Goal: Task Accomplishment & Management: Use online tool/utility

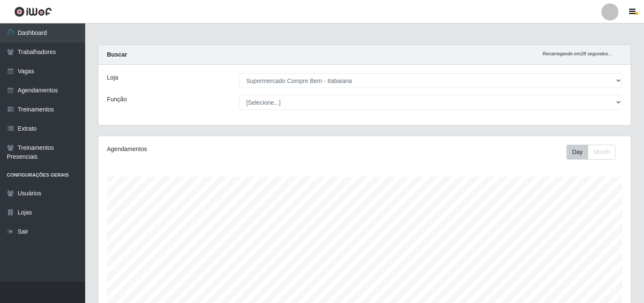
select select "264"
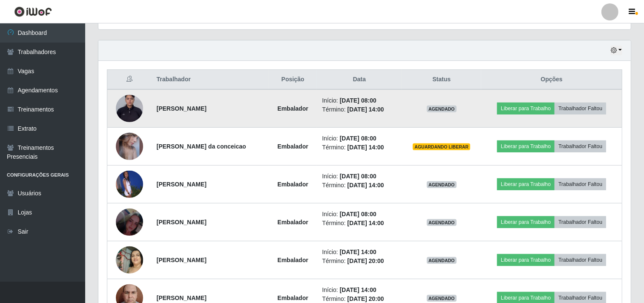
scroll to position [236, 0]
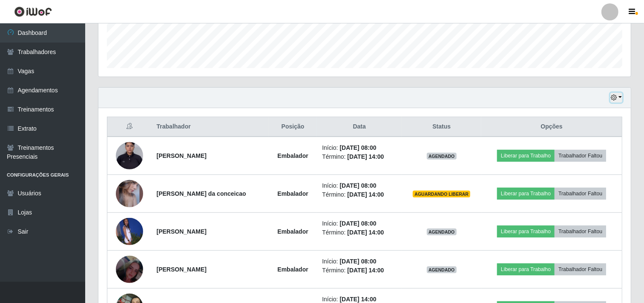
click at [617, 100] on button "button" at bounding box center [616, 98] width 12 height 10
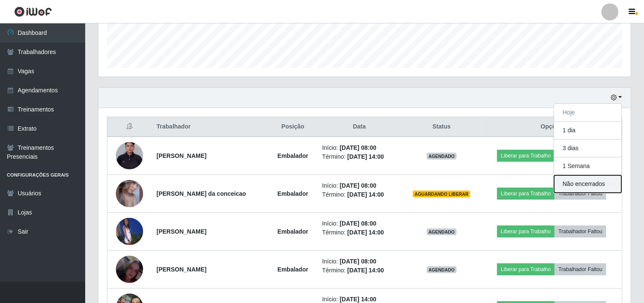
click at [598, 183] on button "Não encerrados" at bounding box center [587, 183] width 67 height 17
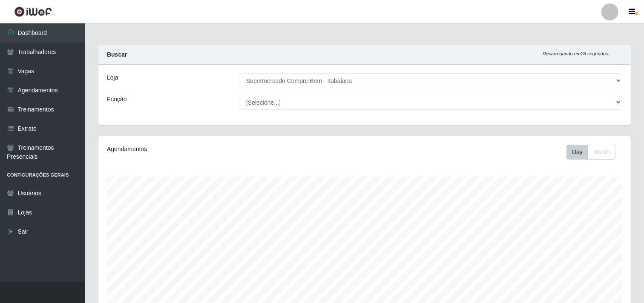
scroll to position [111, 0]
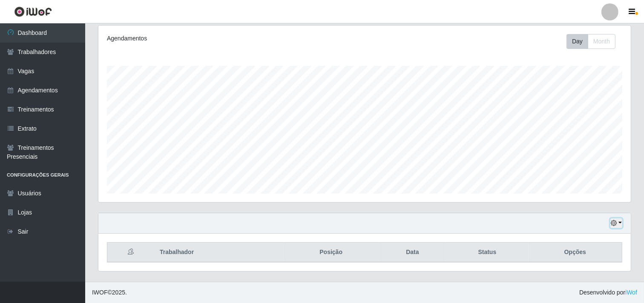
click at [617, 227] on button "button" at bounding box center [616, 223] width 12 height 10
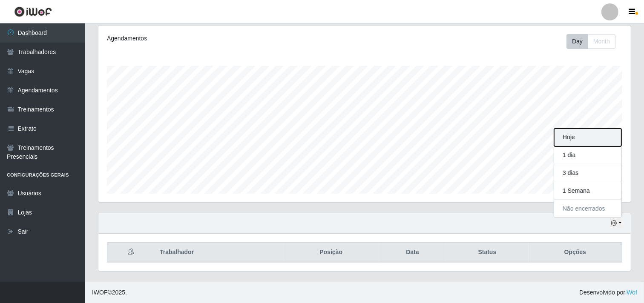
click at [574, 135] on button "Hoje" at bounding box center [587, 138] width 67 height 18
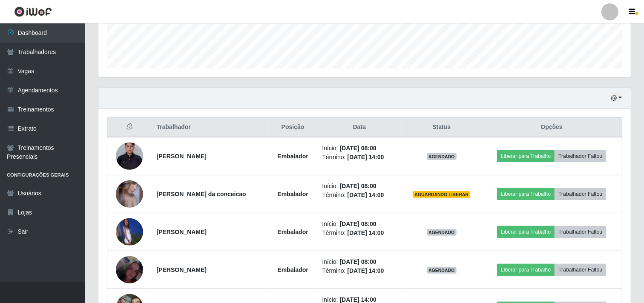
scroll to position [232, 0]
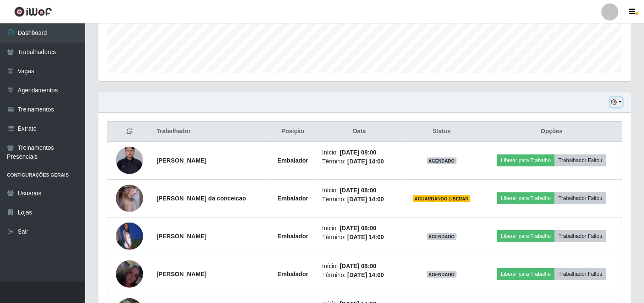
click at [620, 102] on button "button" at bounding box center [616, 103] width 12 height 10
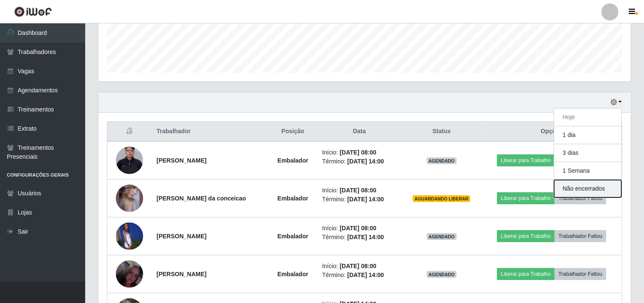
click at [575, 189] on button "Não encerrados" at bounding box center [587, 188] width 67 height 17
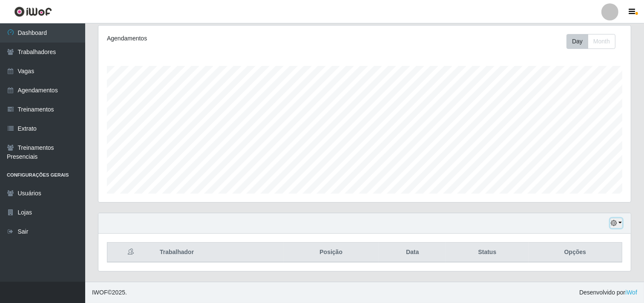
click at [611, 224] on icon "button" at bounding box center [614, 223] width 6 height 6
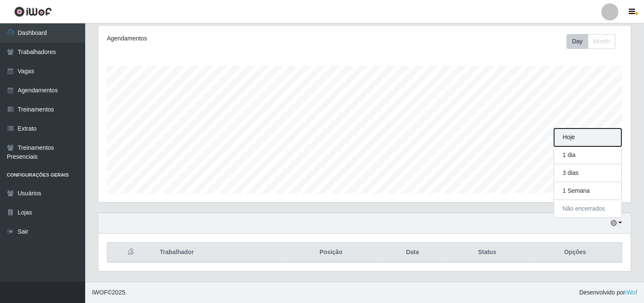
click at [574, 139] on button "Hoje" at bounding box center [587, 138] width 67 height 18
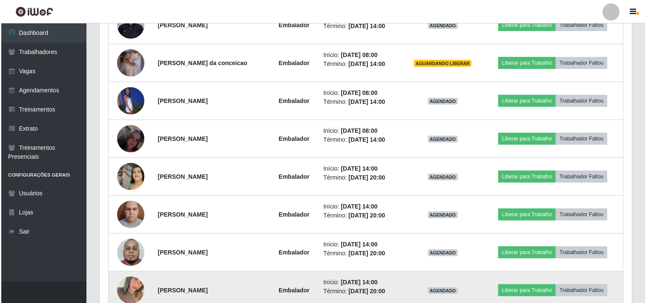
scroll to position [414, 0]
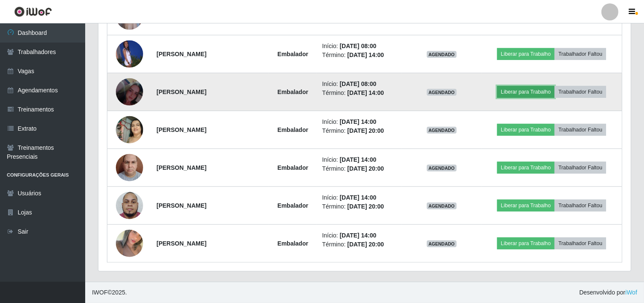
click at [524, 88] on button "Liberar para Trabalho" at bounding box center [525, 92] width 57 height 12
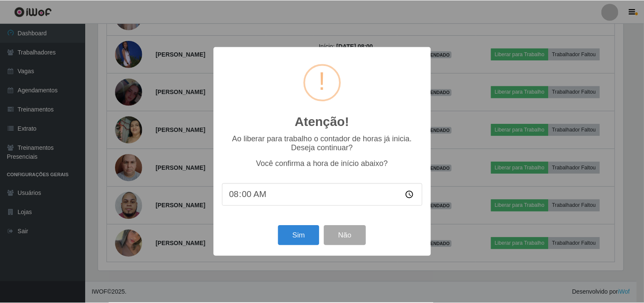
scroll to position [176, 527]
click at [296, 236] on button "Sim" at bounding box center [299, 236] width 41 height 20
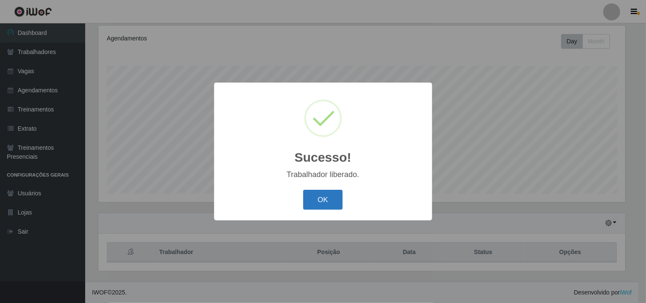
click at [308, 204] on button "OK" at bounding box center [323, 200] width 40 height 20
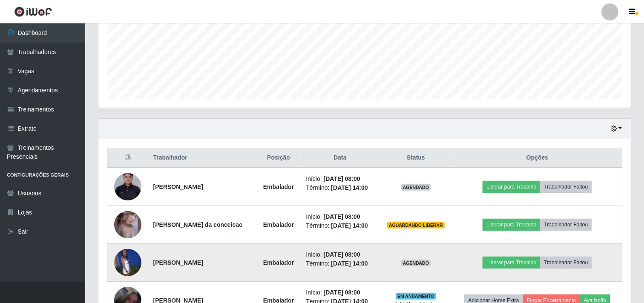
scroll to position [252, 0]
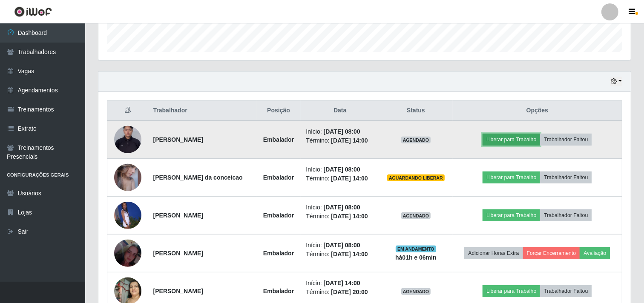
click at [512, 135] on button "Liberar para Trabalho" at bounding box center [510, 140] width 57 height 12
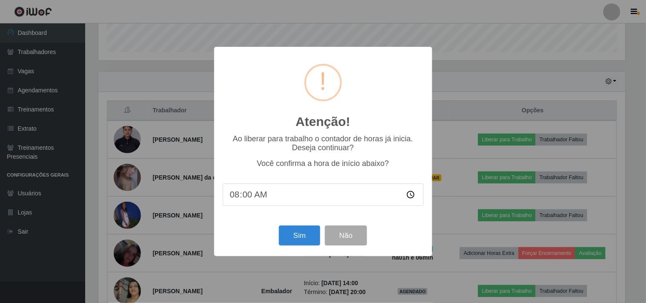
click at [295, 226] on div "Sim Não" at bounding box center [323, 236] width 201 height 24
click at [287, 246] on button "Sim" at bounding box center [299, 236] width 41 height 20
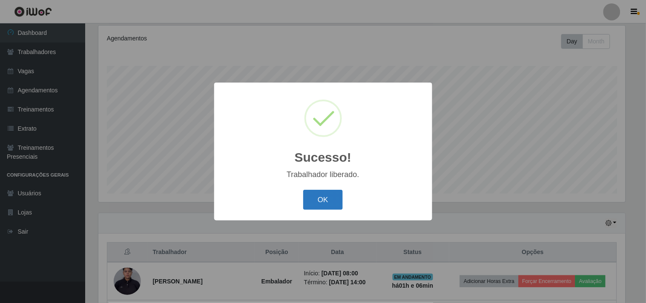
click at [320, 201] on button "OK" at bounding box center [323, 200] width 40 height 20
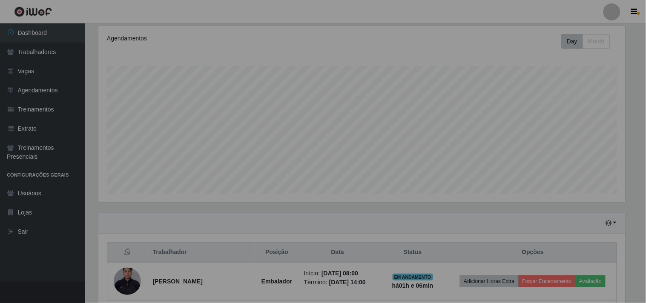
scroll to position [176, 532]
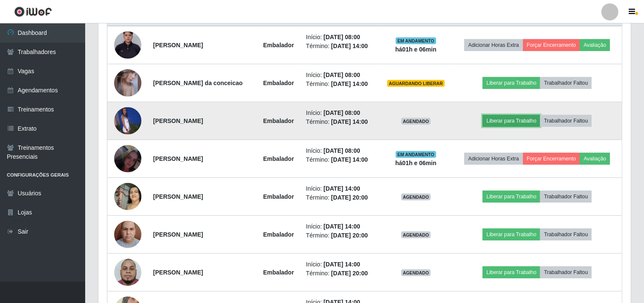
click at [504, 123] on button "Liberar para Trabalho" at bounding box center [510, 121] width 57 height 12
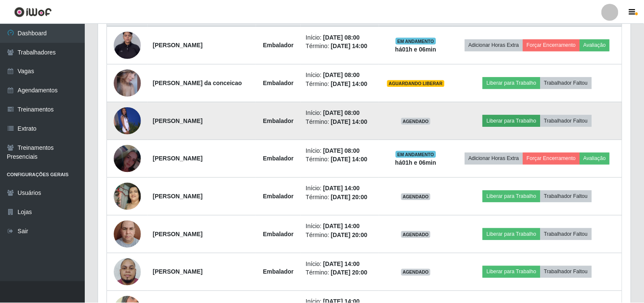
scroll to position [176, 527]
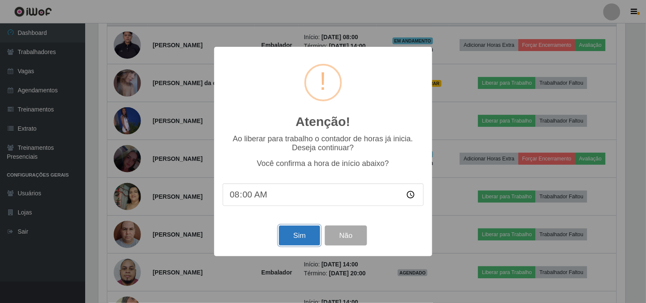
click at [291, 232] on button "Sim" at bounding box center [299, 236] width 41 height 20
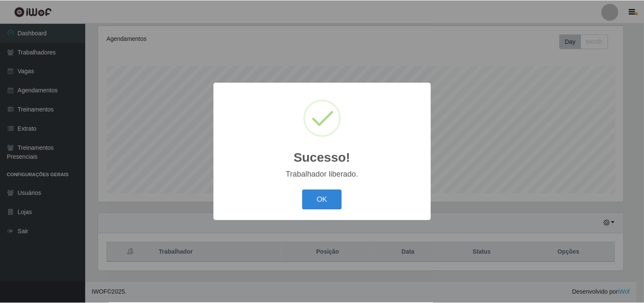
scroll to position [0, 0]
click at [309, 201] on button "OK" at bounding box center [323, 200] width 40 height 20
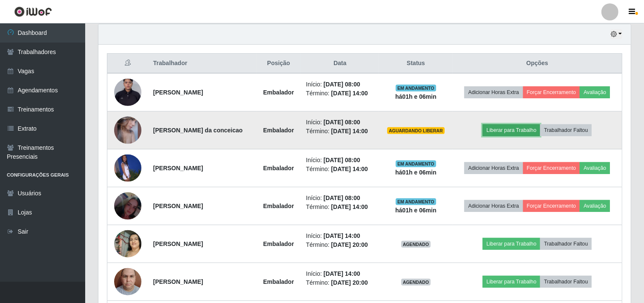
click at [512, 128] on button "Liberar para Trabalho" at bounding box center [510, 130] width 57 height 12
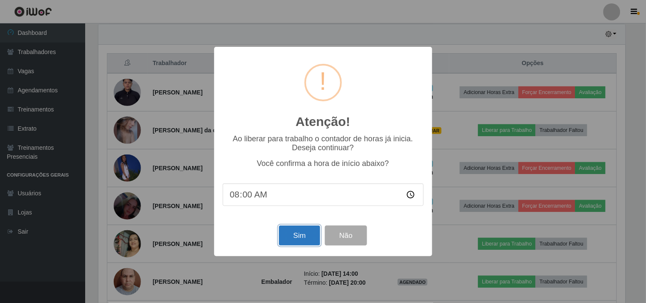
click at [298, 235] on button "Sim" at bounding box center [299, 236] width 41 height 20
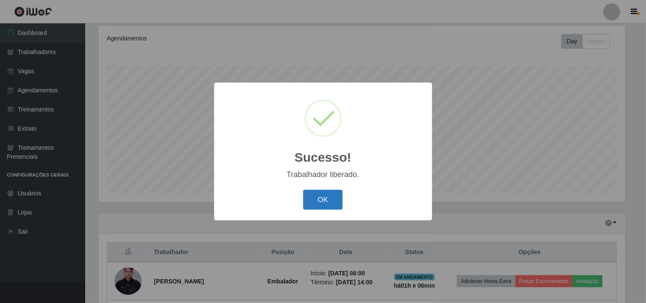
click at [318, 192] on button "OK" at bounding box center [323, 200] width 40 height 20
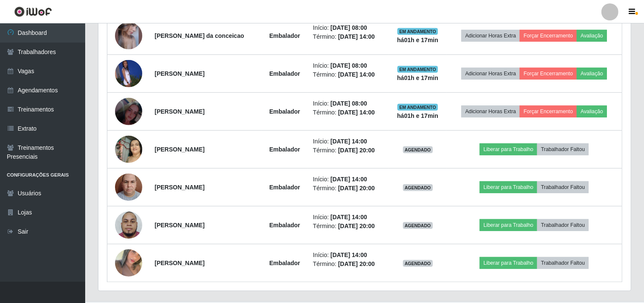
scroll to position [414, 0]
